Goal: Task Accomplishment & Management: Use online tool/utility

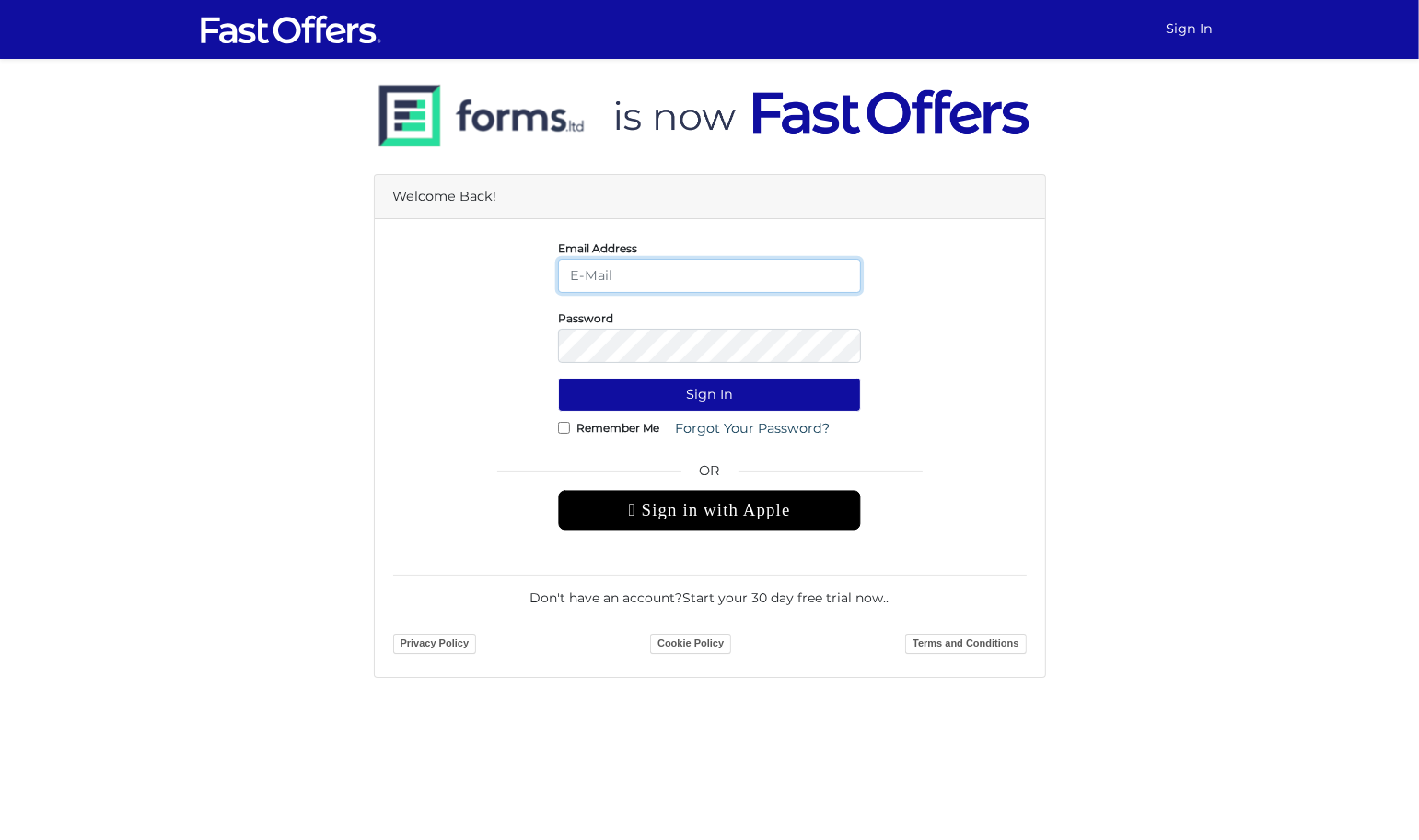
type input "deals.with.brandon@gmail.com"
click at [567, 429] on input "Remember Me" at bounding box center [564, 428] width 12 height 12
checkbox input "true"
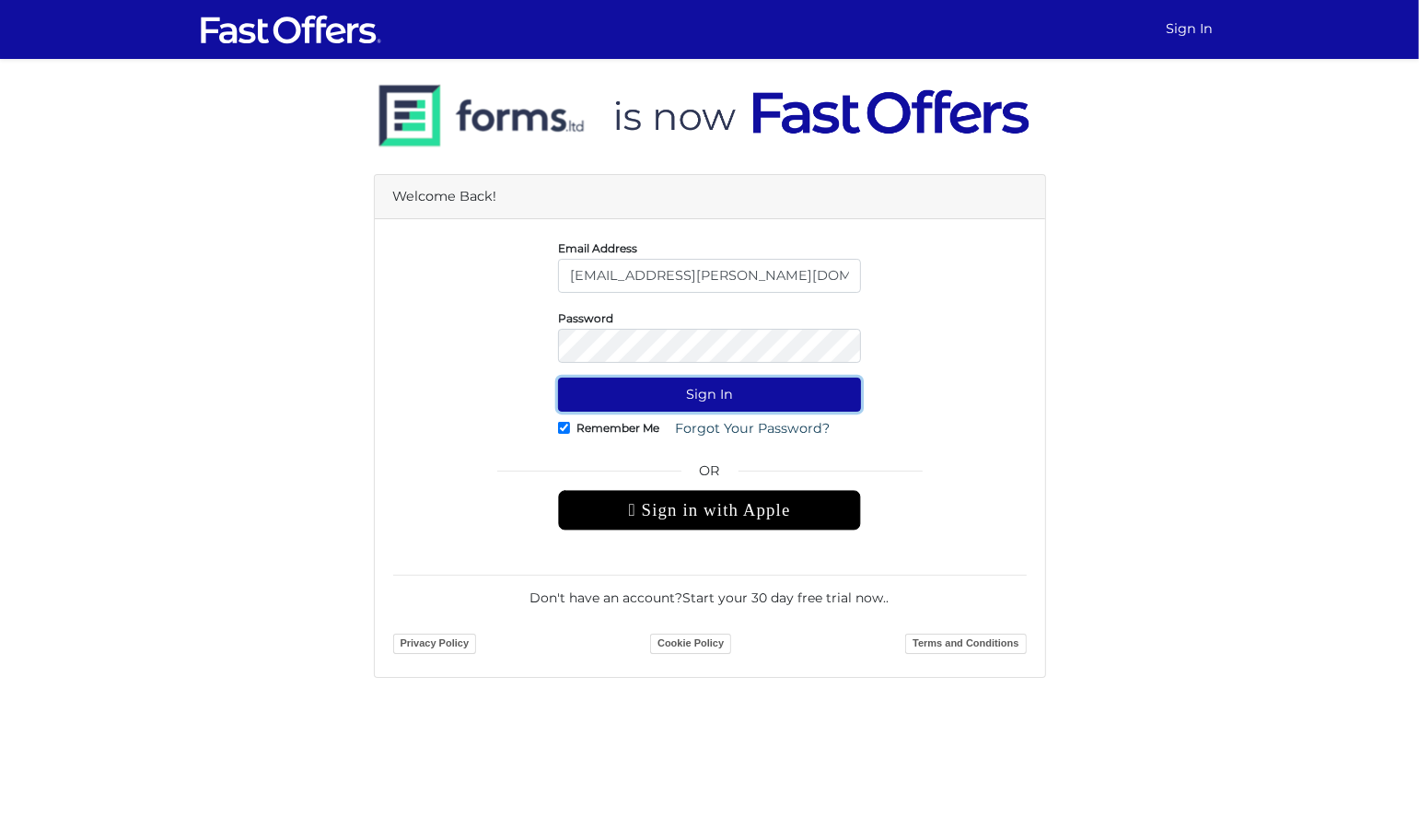
click at [640, 397] on button "Sign In" at bounding box center [710, 395] width 303 height 34
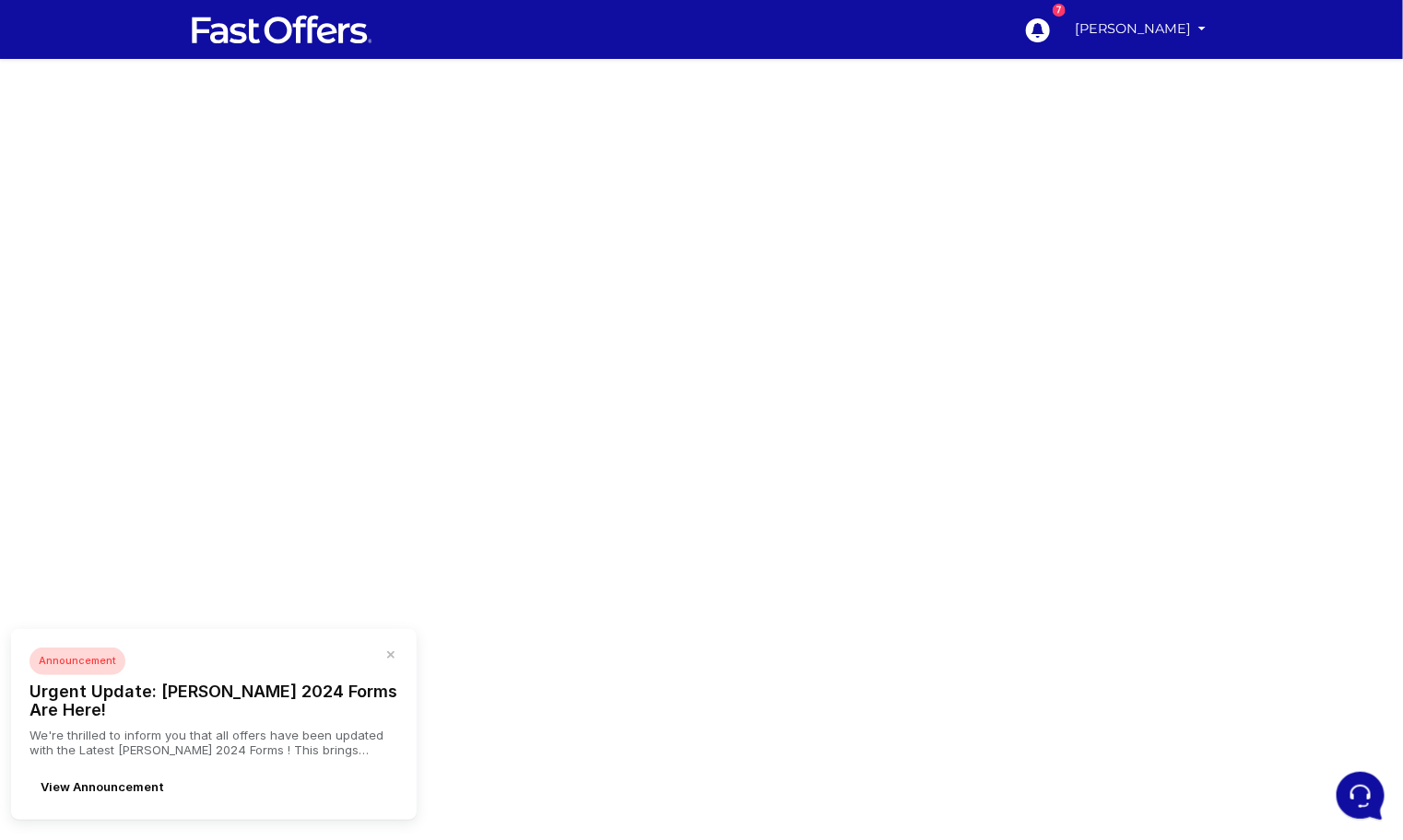
click at [461, 234] on div at bounding box center [701, 520] width 1403 height 921
click at [391, 658] on icon "button" at bounding box center [391, 655] width 8 height 8
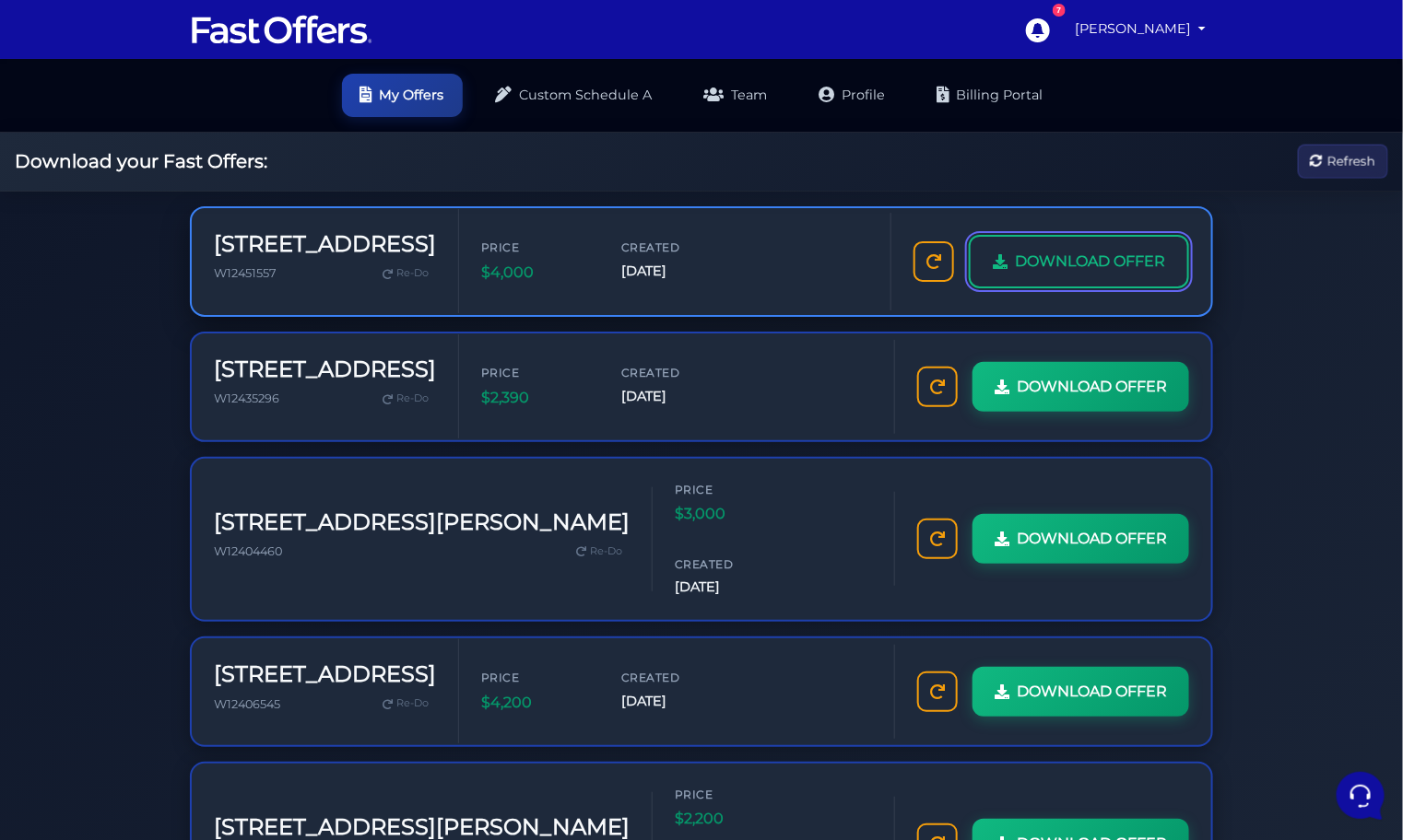
click at [1030, 250] on span "DOWNLOAD OFFER" at bounding box center [1089, 261] width 150 height 24
